Goal: Find specific page/section: Find specific page/section

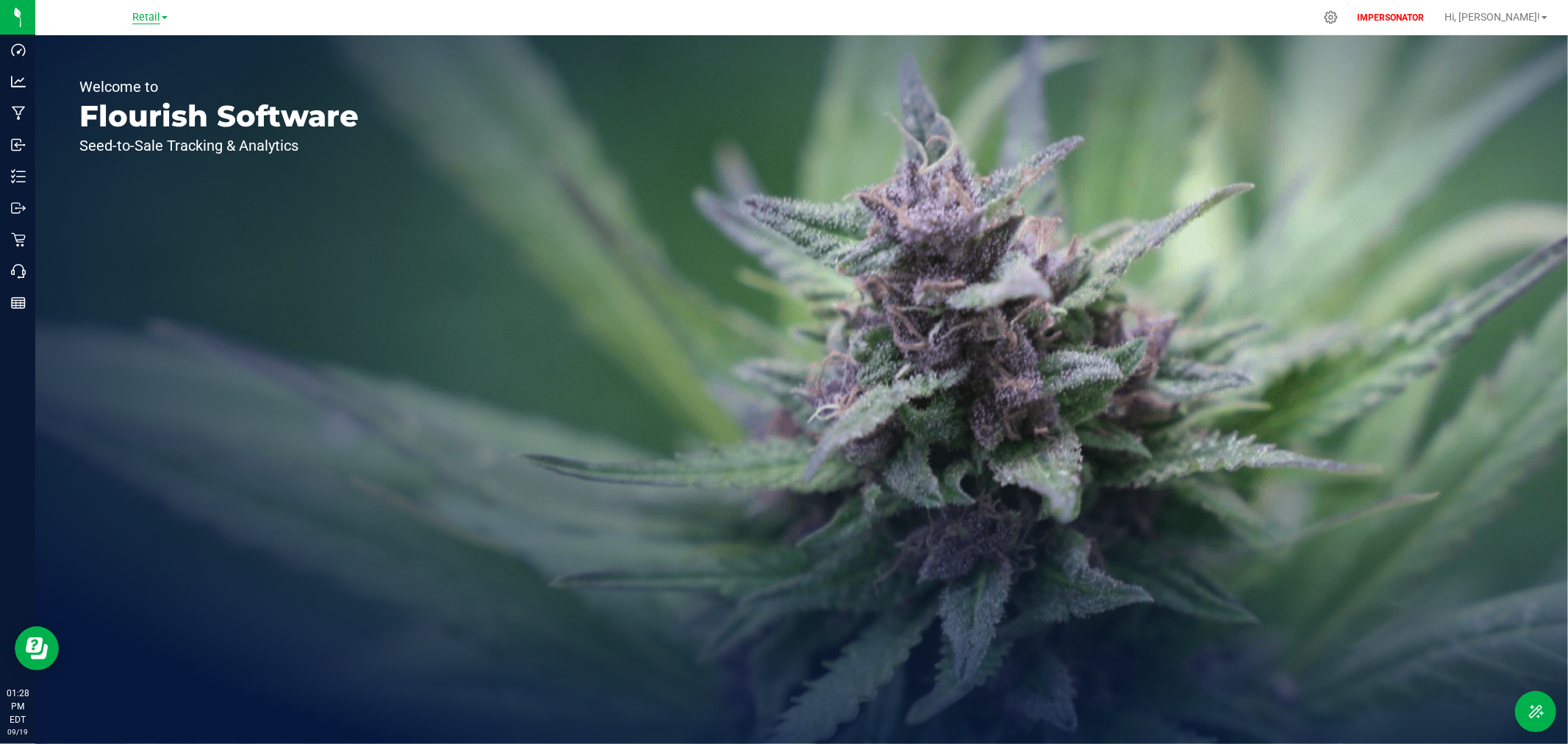
click at [144, 16] on span "Retail" at bounding box center [146, 18] width 28 height 13
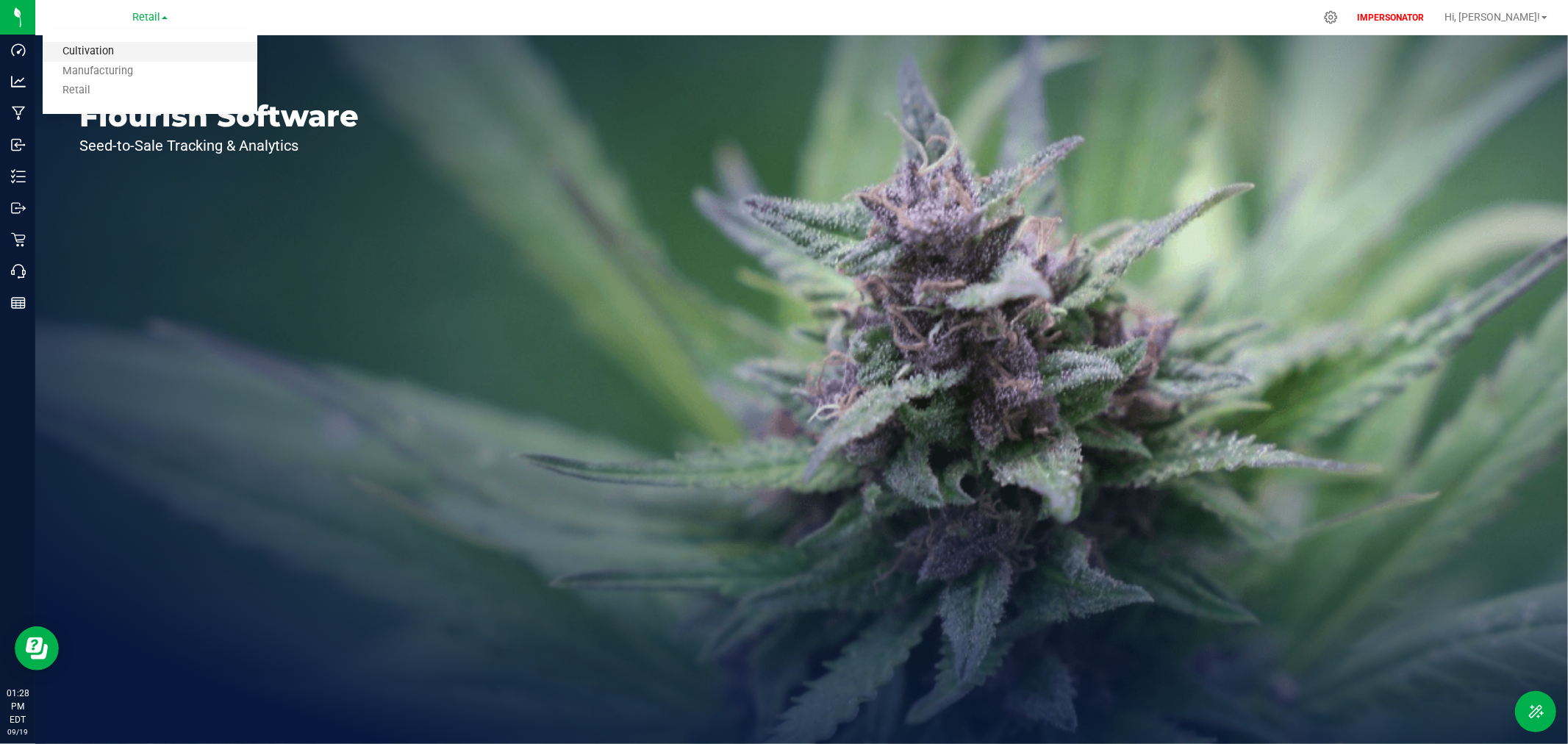
click at [116, 59] on link "Cultivation" at bounding box center [150, 51] width 214 height 20
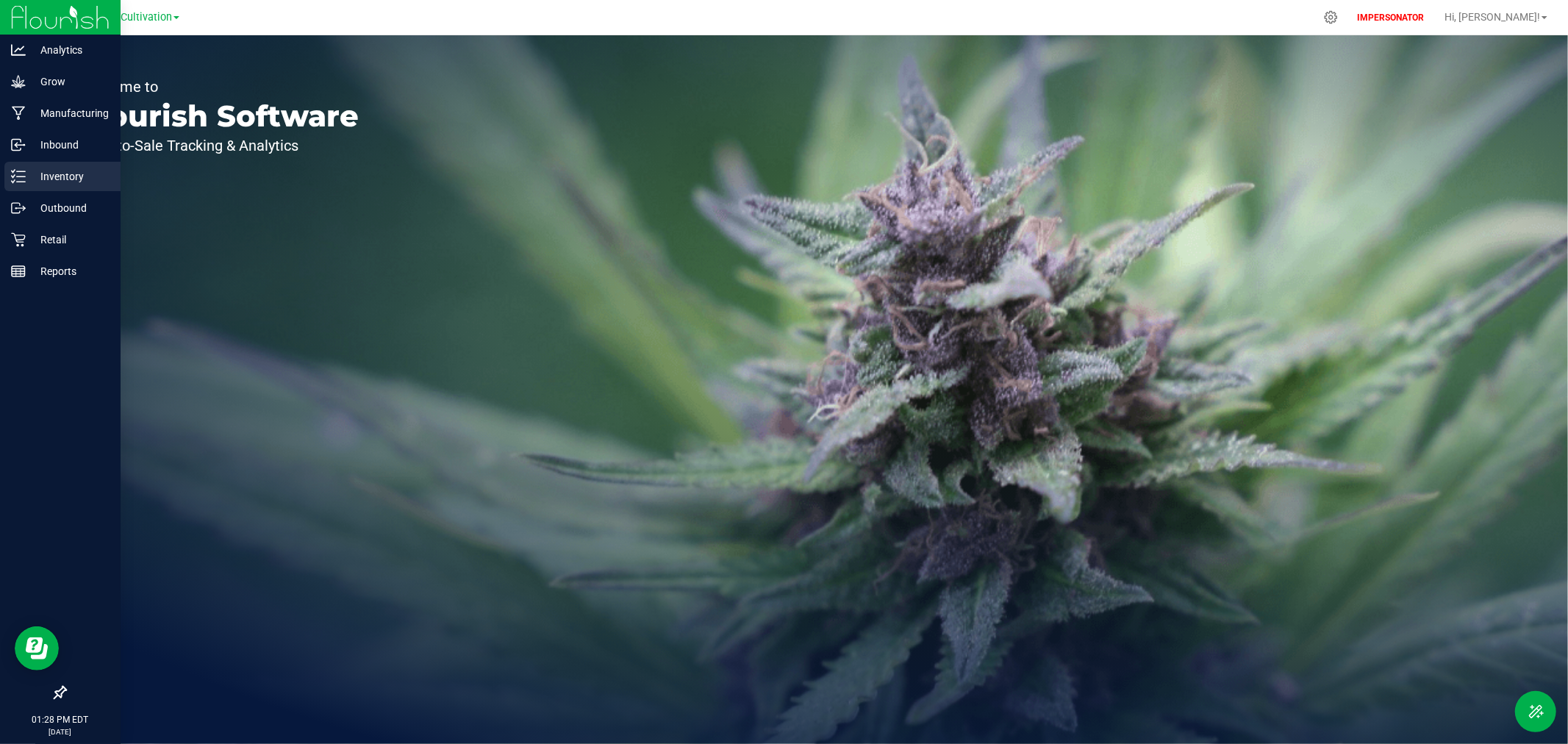
click at [57, 183] on p "Inventory" at bounding box center [70, 176] width 89 height 18
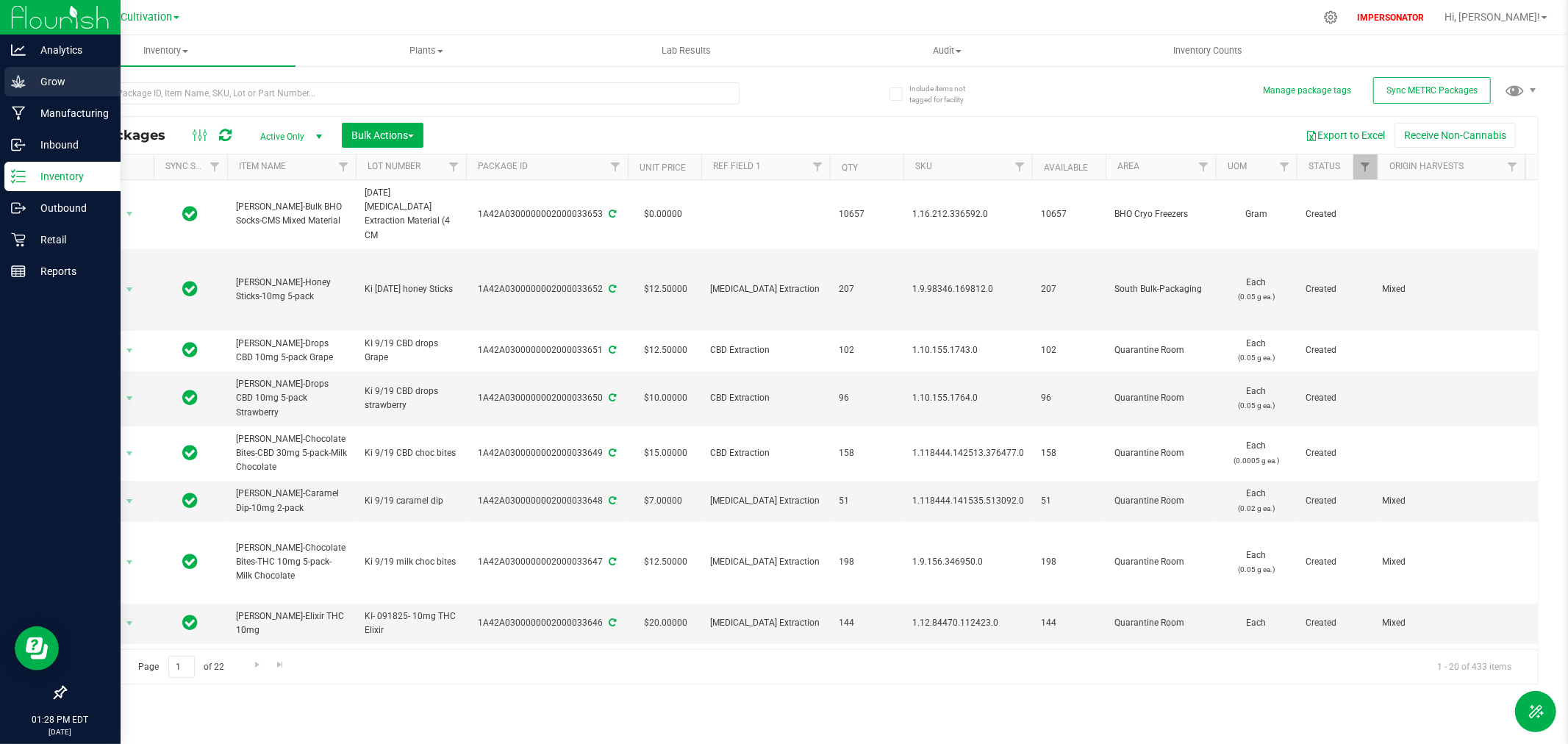
click at [47, 82] on p "Grow" at bounding box center [70, 81] width 89 height 18
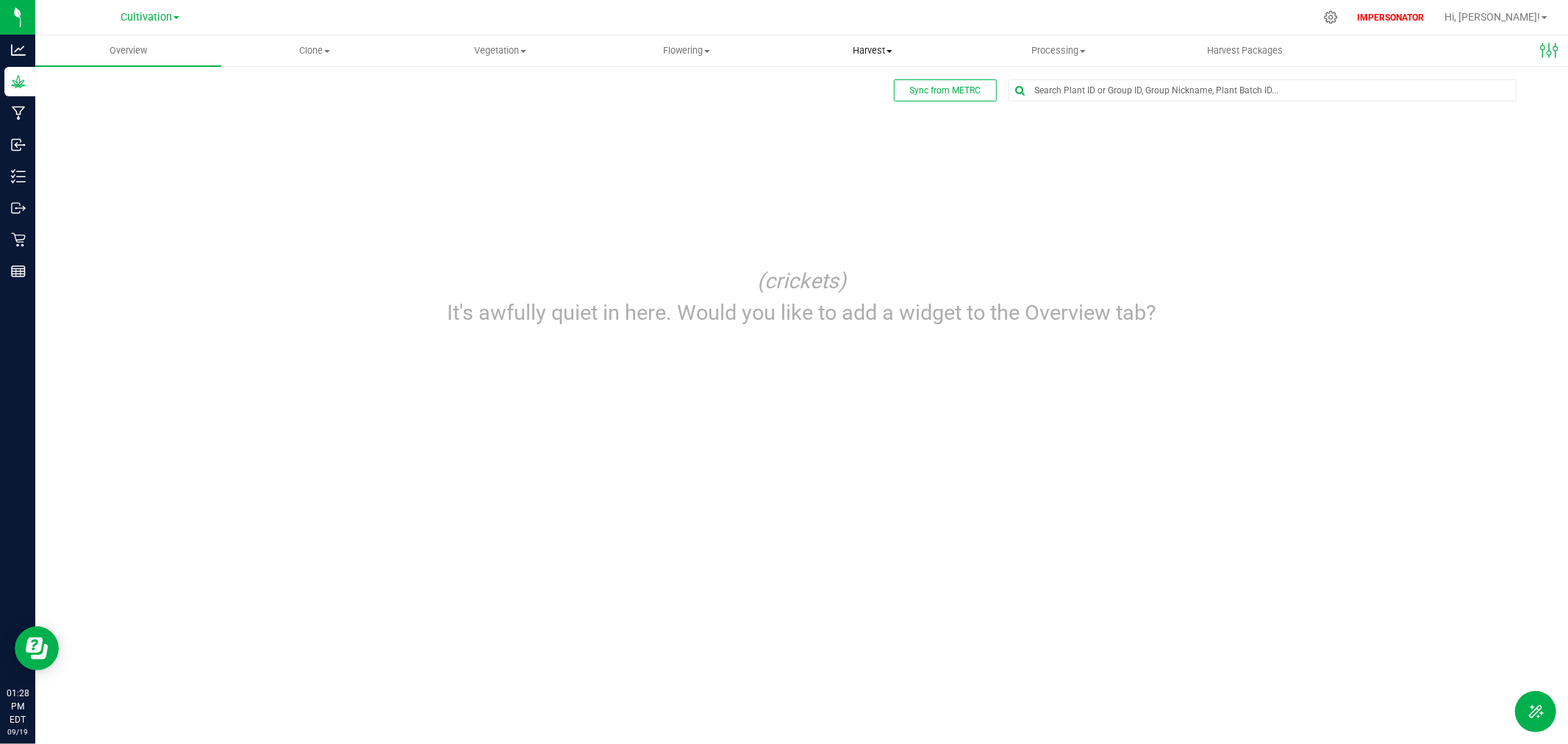
click at [876, 52] on span "Harvest" at bounding box center [873, 50] width 184 height 13
click at [834, 81] on li "Harvests" at bounding box center [873, 88] width 186 height 18
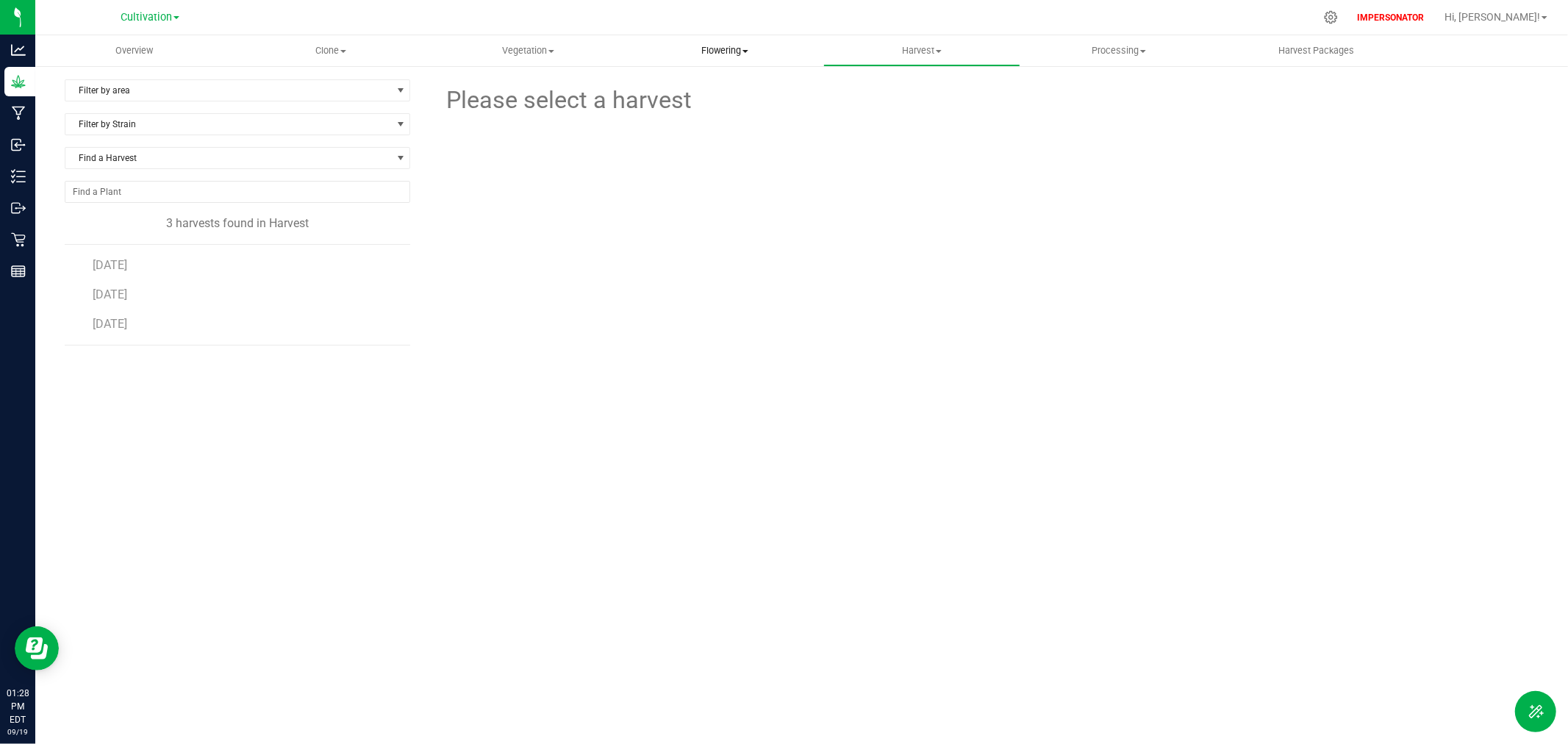
click at [721, 54] on span "Flowering" at bounding box center [725, 50] width 196 height 13
click at [693, 106] on span "Flowering groups" at bounding box center [687, 105] width 122 height 12
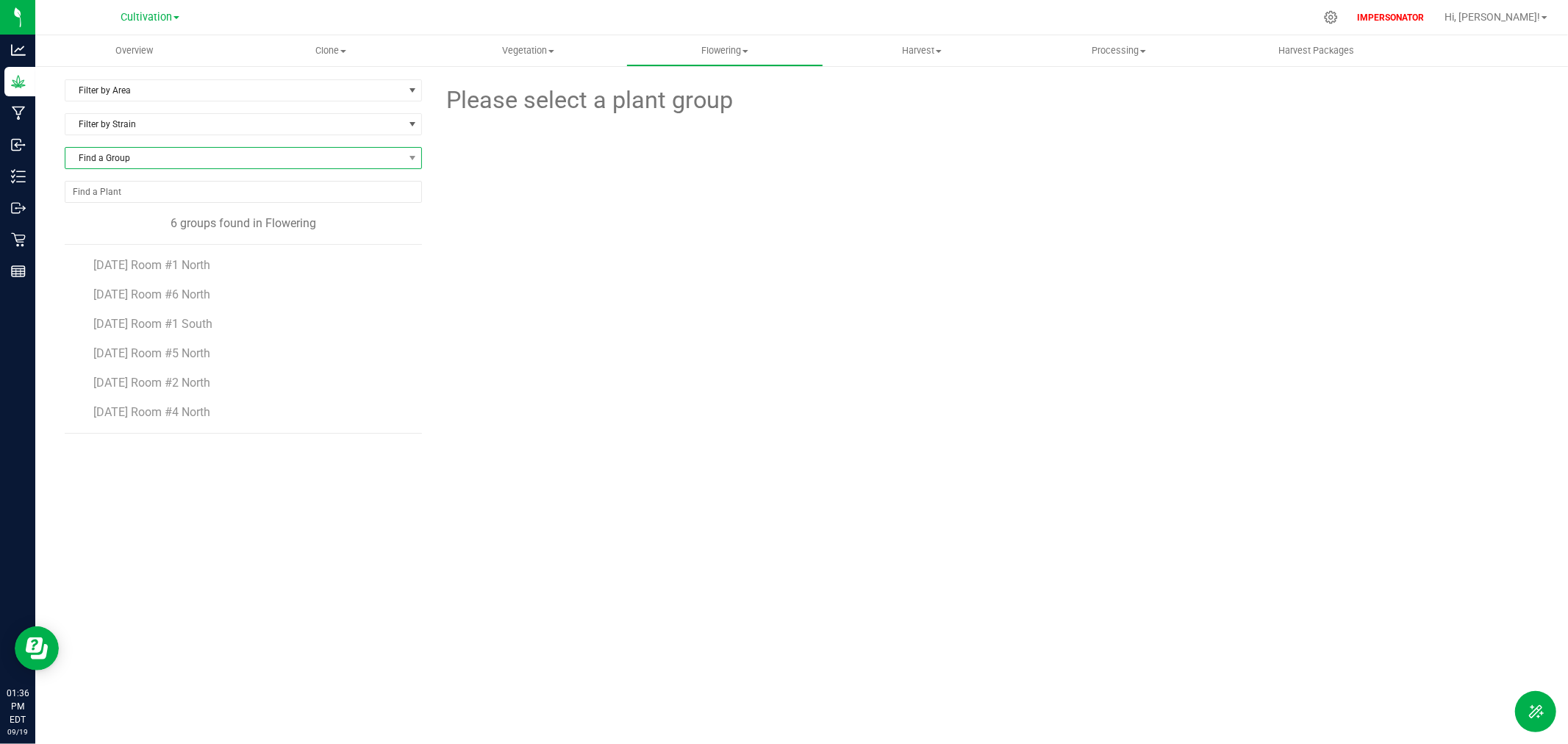
click at [168, 155] on span "Find a Group" at bounding box center [234, 158] width 337 height 20
type input "[DATE] Room #6 North - Red Onion"
click at [909, 48] on span "Harvest" at bounding box center [922, 50] width 196 height 13
click at [860, 86] on span "Harvests" at bounding box center [865, 88] width 82 height 12
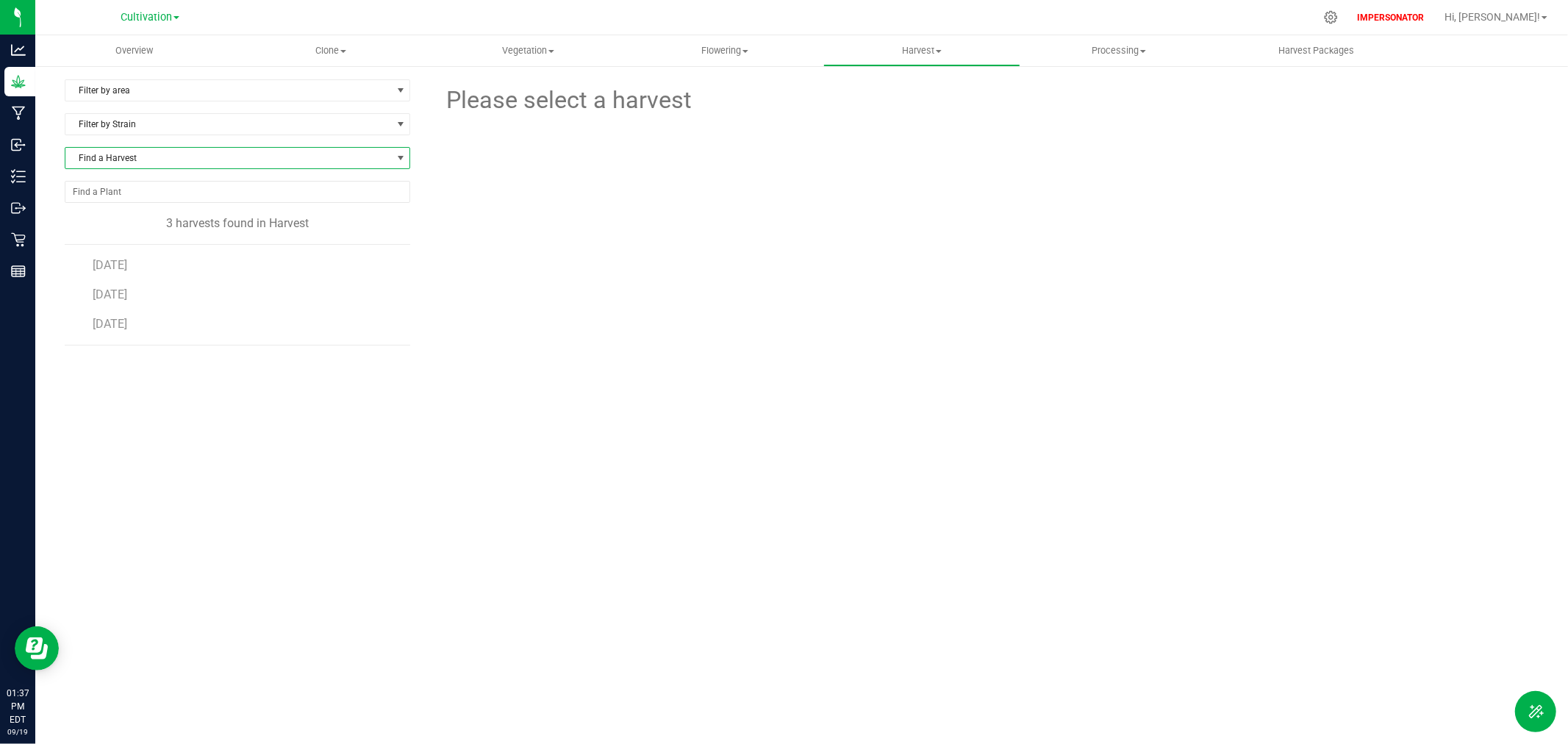
click at [145, 157] on span "Find a Harvest" at bounding box center [228, 158] width 326 height 20
type input "[DATE] Room #6 North - Red Onion"
click at [672, 277] on div at bounding box center [986, 208] width 1128 height 180
click at [525, 54] on span "Vegetation" at bounding box center [528, 50] width 196 height 13
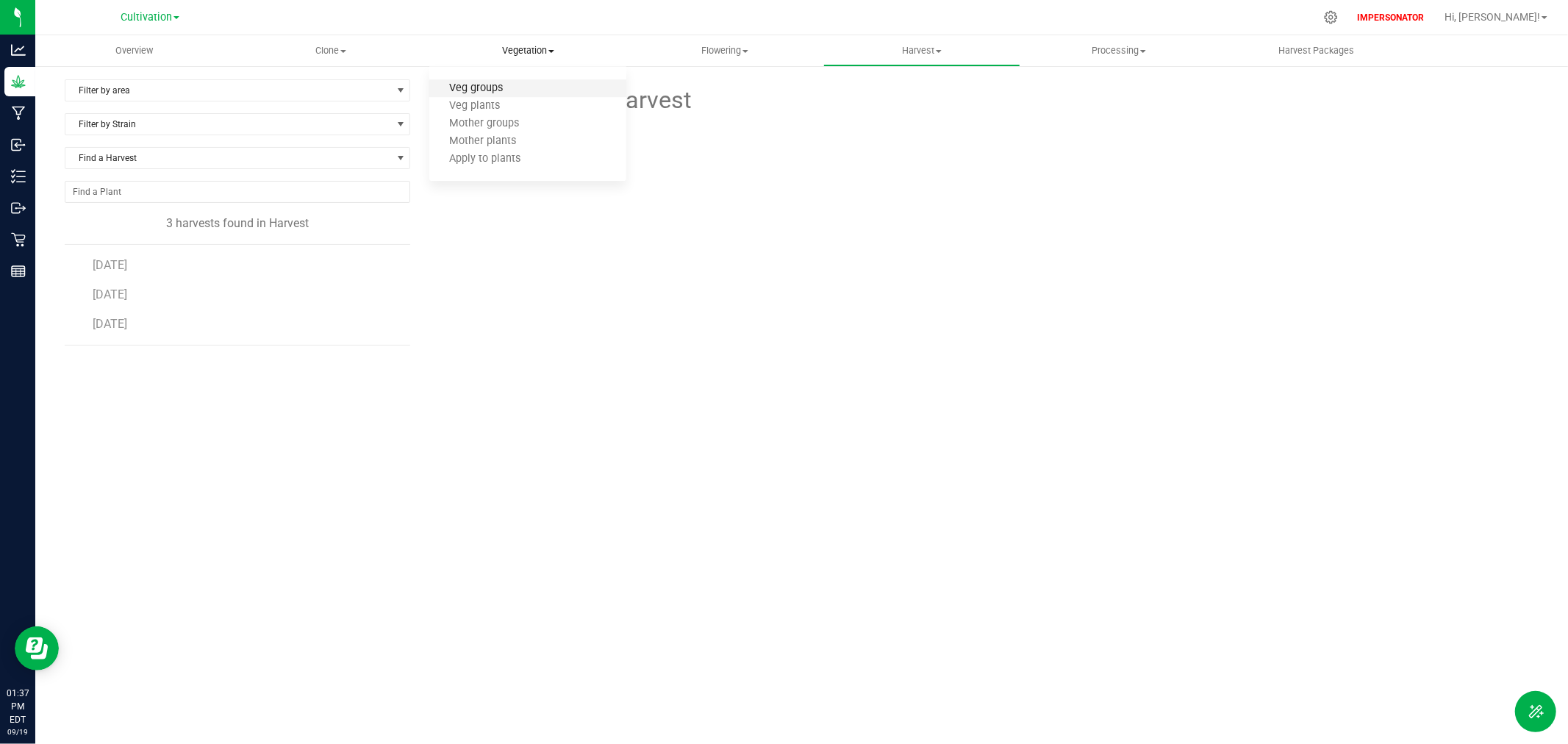
click at [490, 92] on span "Veg groups" at bounding box center [476, 88] width 93 height 12
